Goal: Information Seeking & Learning: Learn about a topic

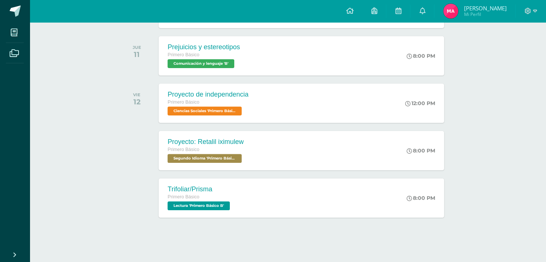
scroll to position [207, 0]
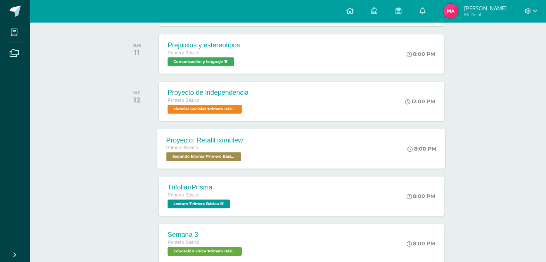
click at [356, 158] on div "Proyecto: Retalil iximulew Primero Básico Segundo Idioma 'Primero Básico B' 8:0…" at bounding box center [302, 149] width 288 height 40
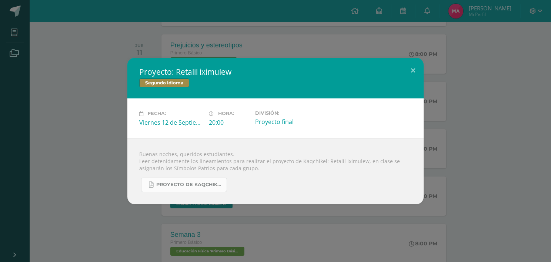
click at [205, 188] on link "Proyecto de Kaqchikel IV Unidad Secundaria.pdf" at bounding box center [184, 185] width 86 height 14
click at [414, 66] on button at bounding box center [413, 70] width 21 height 25
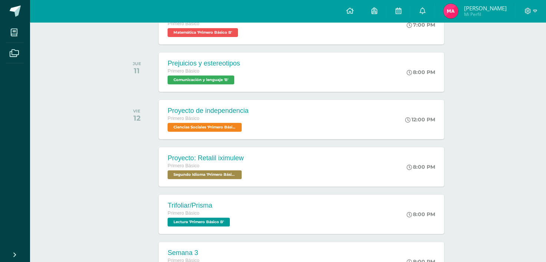
scroll to position [193, 0]
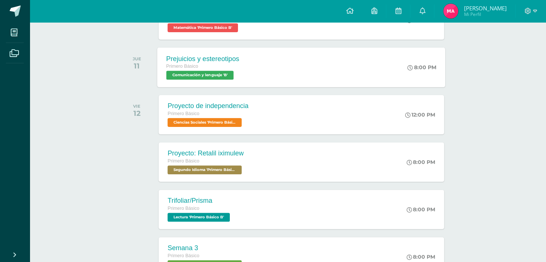
click at [359, 82] on div "Prejuicios y estereotipos Primero Básico Comunicación y lenguaje 'B' 8:00 PM Pr…" at bounding box center [302, 67] width 288 height 40
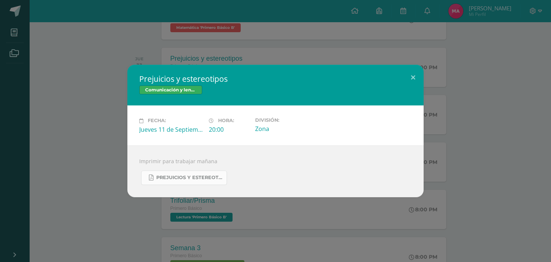
click at [214, 179] on span "Prejuicios y estereotipos 1ro. Bás..pdf" at bounding box center [189, 178] width 67 height 6
click at [413, 73] on button at bounding box center [413, 77] width 21 height 25
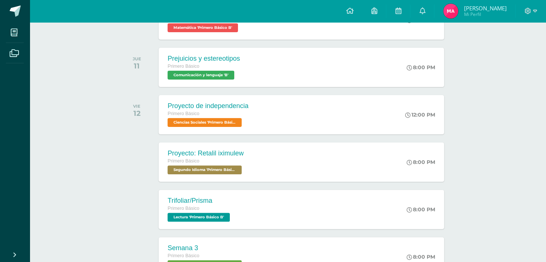
drag, startPoint x: 546, startPoint y: 89, endPoint x: 545, endPoint y: 97, distance: 8.9
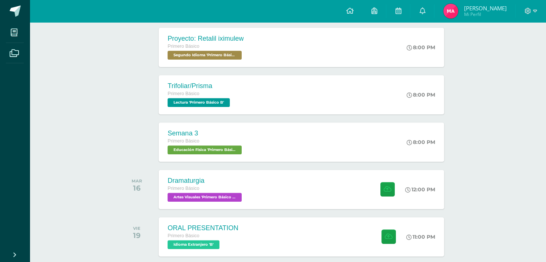
scroll to position [0, 0]
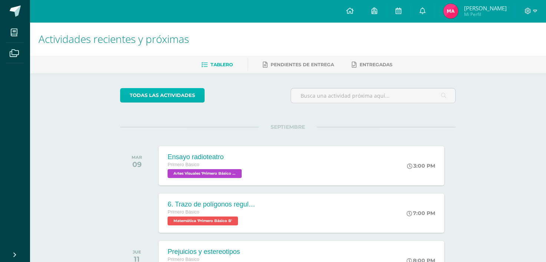
click at [172, 94] on link "todas las Actividades" at bounding box center [162, 95] width 85 height 14
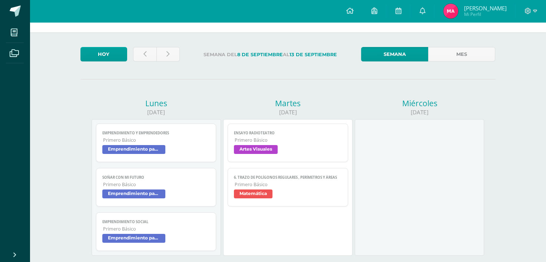
scroll to position [22, 0]
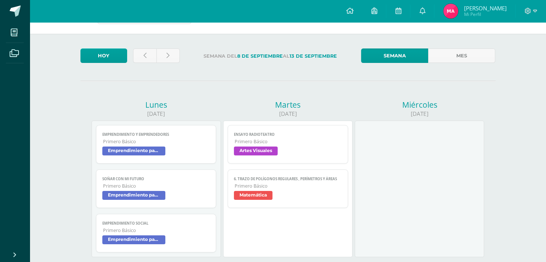
click at [417, 52] on link "Semana" at bounding box center [394, 56] width 67 height 14
click at [407, 53] on link "Semana" at bounding box center [394, 56] width 67 height 14
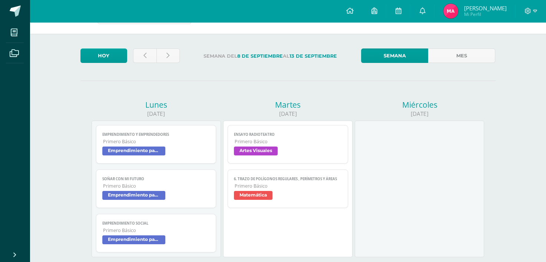
click at [394, 52] on link "Semana" at bounding box center [394, 56] width 67 height 14
click at [467, 60] on link "Mes" at bounding box center [461, 56] width 67 height 14
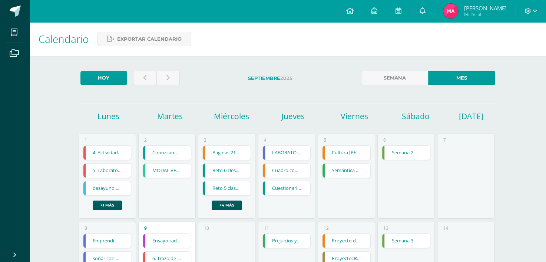
click at [362, 172] on link "Semántica y razonamiento verbal #2" at bounding box center [346, 171] width 48 height 14
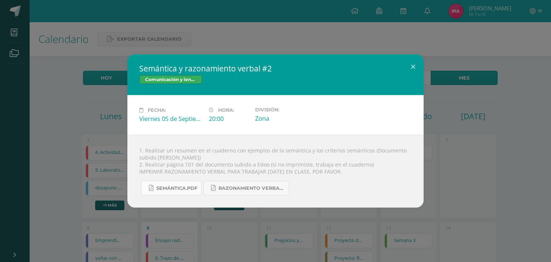
click at [180, 188] on span "Semántica.pdf" at bounding box center [176, 189] width 41 height 6
